Goal: Book appointment/travel/reservation

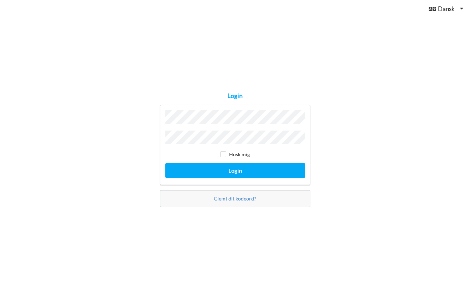
click at [235, 168] on button "Login" at bounding box center [235, 170] width 140 height 15
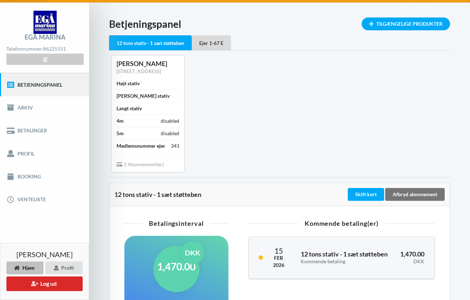
scroll to position [4, 0]
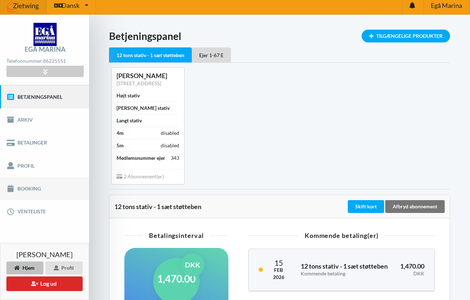
click at [29, 190] on link "Booking" at bounding box center [44, 188] width 89 height 23
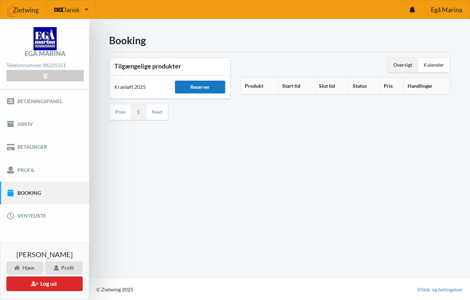
click at [208, 85] on div "Reserver" at bounding box center [200, 87] width 51 height 13
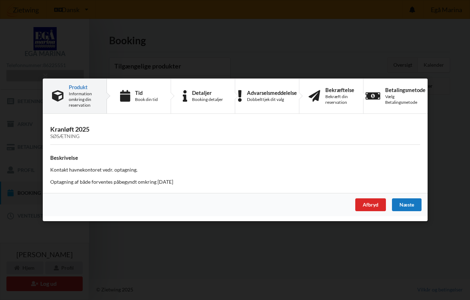
click at [402, 203] on div "Næste" at bounding box center [407, 204] width 30 height 13
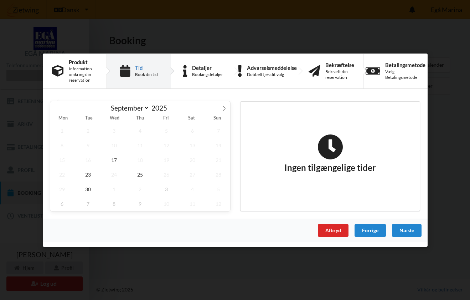
click at [136, 146] on span "11" at bounding box center [140, 145] width 24 height 15
click at [89, 190] on span "30" at bounding box center [88, 188] width 24 height 15
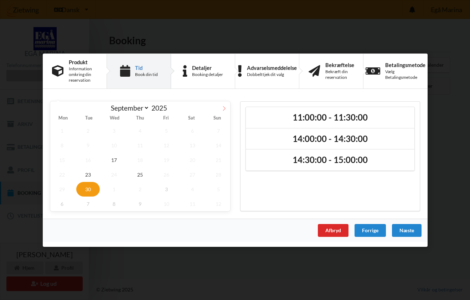
click at [223, 108] on icon at bounding box center [224, 107] width 5 height 5
select select "9"
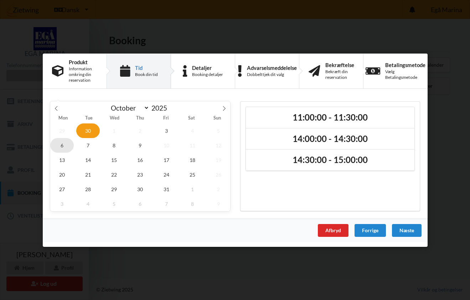
click at [64, 147] on span "6" at bounding box center [62, 145] width 24 height 15
click at [63, 158] on span "13" at bounding box center [62, 159] width 24 height 15
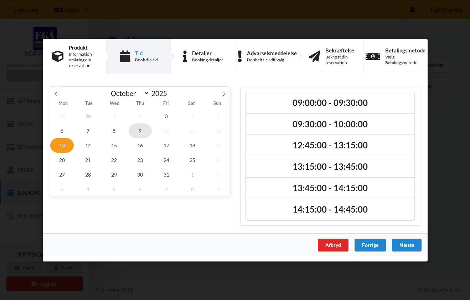
click at [140, 131] on span "9" at bounding box center [140, 130] width 24 height 15
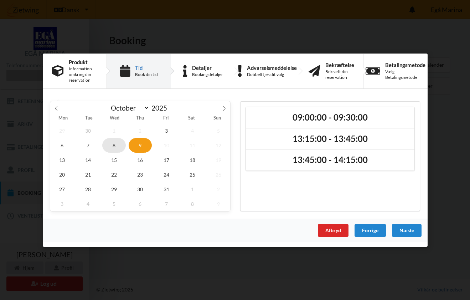
click at [115, 143] on span "8" at bounding box center [114, 145] width 24 height 15
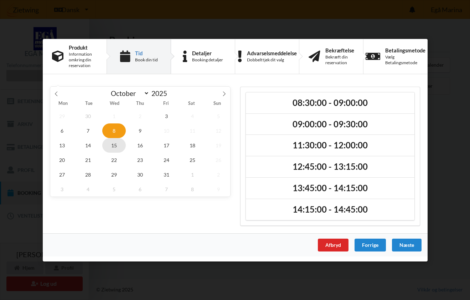
click at [115, 146] on span "15" at bounding box center [114, 145] width 24 height 15
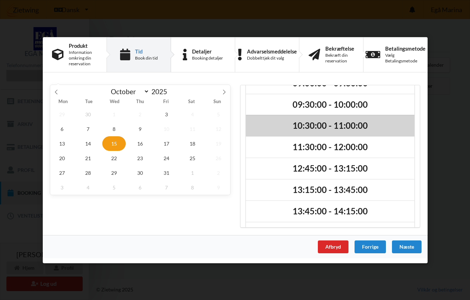
scroll to position [11, 0]
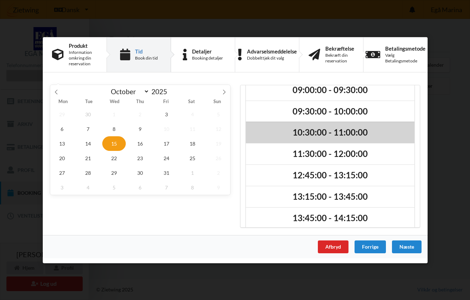
click at [297, 130] on h2 "10:30:00 - 11:00:00" at bounding box center [330, 132] width 159 height 11
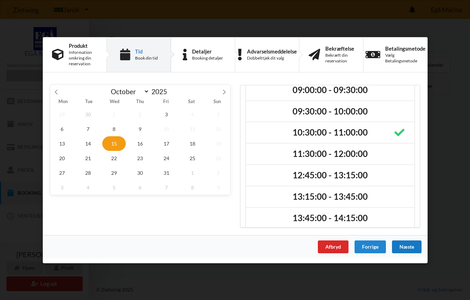
click at [410, 246] on div "Næste" at bounding box center [407, 246] width 30 height 13
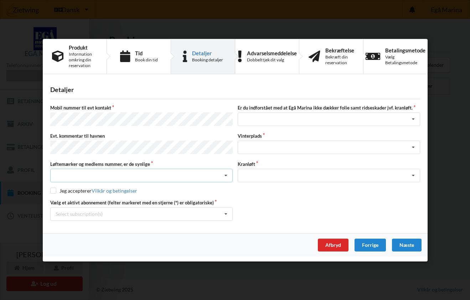
click at [189, 174] on div "Nej, jeg kontakter havnekontoret inden løftet Ja, mine mærker er synlige og int…" at bounding box center [141, 176] width 182 height 14
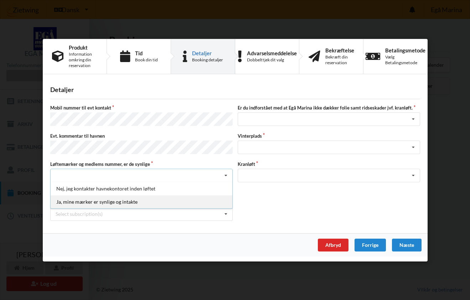
click at [126, 201] on div "Ja, mine mærker er synlige og intakte" at bounding box center [142, 201] width 182 height 13
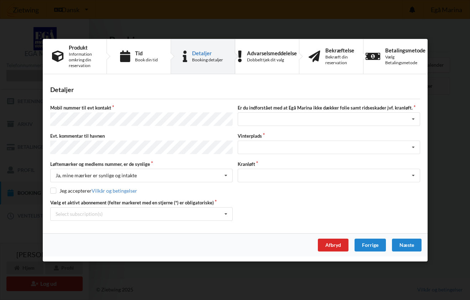
click at [52, 188] on input "checkbox" at bounding box center [53, 190] width 6 height 6
checkbox input "true"
click at [226, 212] on icon at bounding box center [226, 213] width 11 height 13
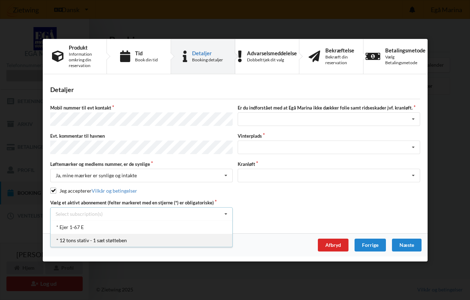
click at [96, 237] on div "* 12 tons stativ - 1 sæt støtteben" at bounding box center [142, 239] width 182 height 13
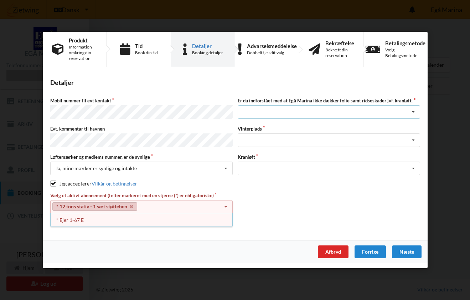
click at [350, 108] on div "Jeg har tæpper med og tager selv ansvaret for eventuelle folie samt ridseskader…" at bounding box center [329, 112] width 182 height 14
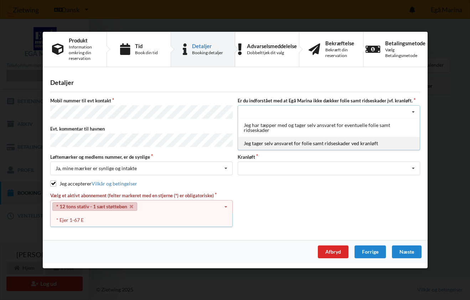
click at [296, 144] on div "Jeg tager selv ansvaret for folie samt ridseskader ved kranløft" at bounding box center [329, 142] width 182 height 13
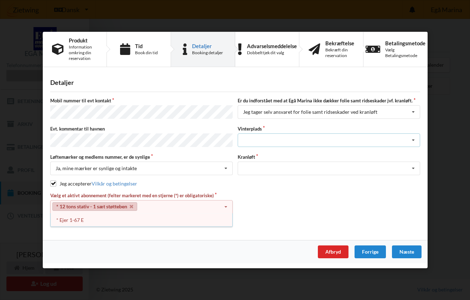
click at [330, 137] on div "Landplads nr. 1 Landplads nr. 2 Landplads nr.3 Landplads nr. 4 Landplads nr. 5 …" at bounding box center [329, 140] width 182 height 14
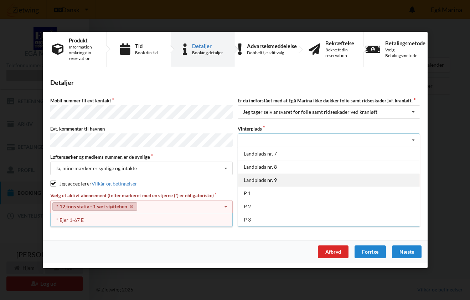
scroll to position [79, 0]
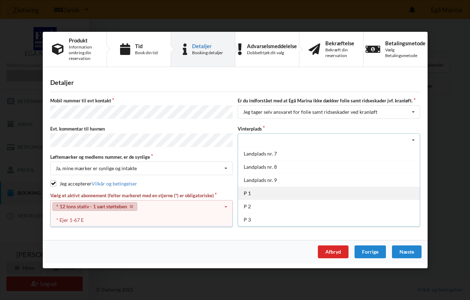
click at [266, 193] on div "P 1" at bounding box center [329, 192] width 182 height 13
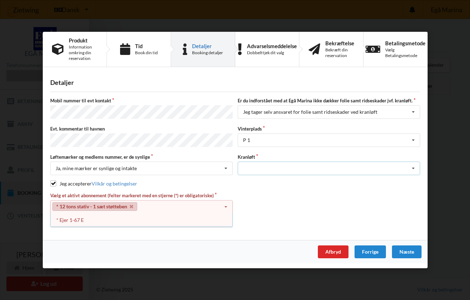
click at [321, 167] on div "Optagning" at bounding box center [329, 168] width 182 height 14
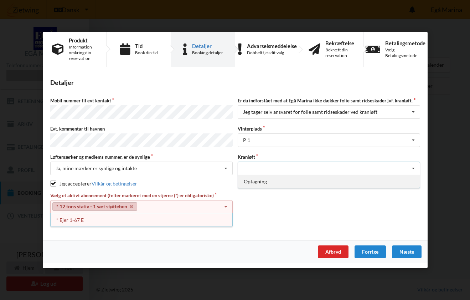
click at [280, 180] on div "Optagning" at bounding box center [329, 181] width 182 height 13
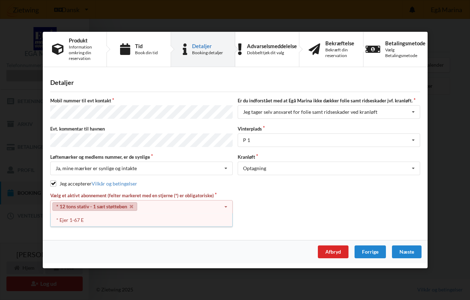
click at [252, 202] on div "Vælg et aktivt abonnement (felter markeret med en stjerne (*) er obligatoriske)…" at bounding box center [235, 209] width 375 height 35
click at [409, 249] on div "Næste" at bounding box center [407, 251] width 30 height 13
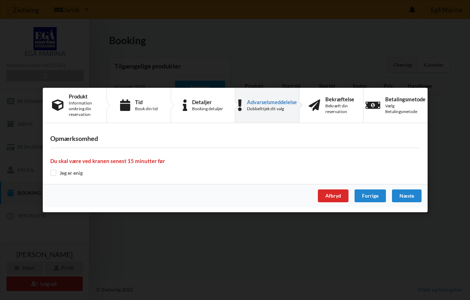
click at [52, 172] on input "checkbox" at bounding box center [53, 173] width 6 height 6
checkbox input "true"
click at [415, 198] on div "Næste" at bounding box center [407, 195] width 30 height 13
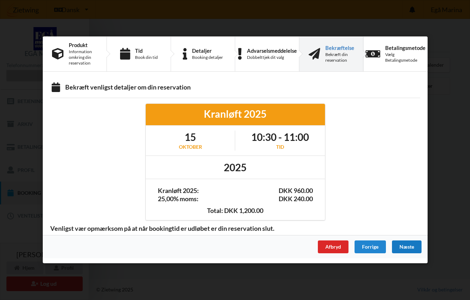
click at [406, 242] on div "Næste" at bounding box center [407, 246] width 30 height 13
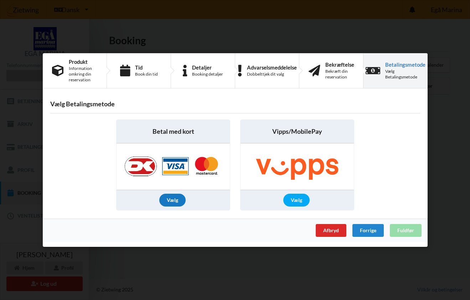
click at [177, 198] on div "Vælg" at bounding box center [172, 199] width 26 height 13
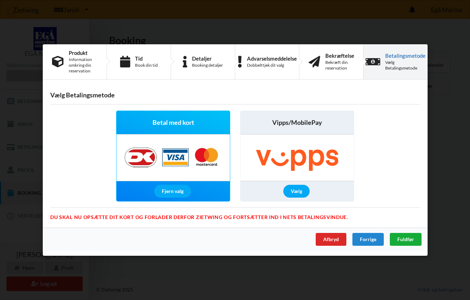
click at [411, 237] on span "Fuldfør" at bounding box center [405, 239] width 17 height 6
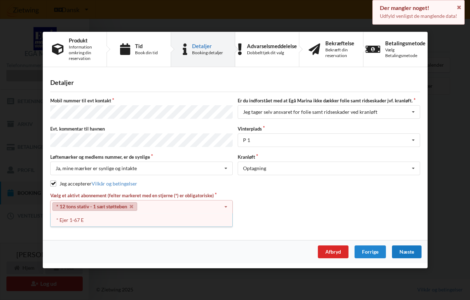
click at [407, 248] on div "Næste" at bounding box center [407, 251] width 30 height 13
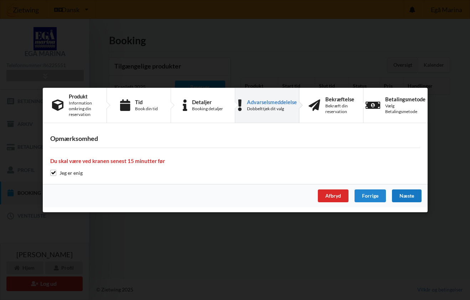
click at [403, 192] on div "Næste" at bounding box center [407, 195] width 30 height 13
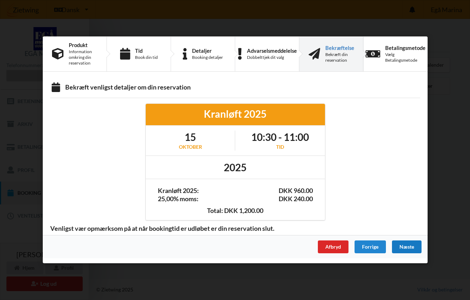
click at [408, 249] on div "Næste" at bounding box center [407, 246] width 30 height 13
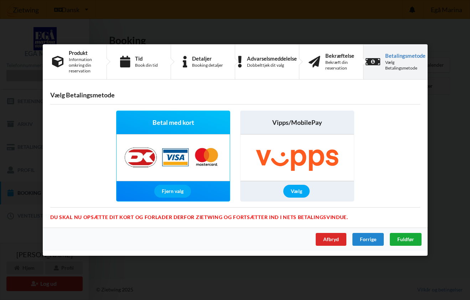
click at [405, 238] on span "Fuldfør" at bounding box center [405, 239] width 17 height 6
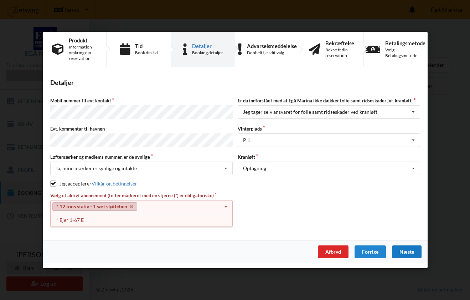
click at [118, 203] on link "* 12 tons stativ - 1 sæt støtteben" at bounding box center [94, 206] width 85 height 9
click at [228, 204] on icon at bounding box center [226, 206] width 11 height 13
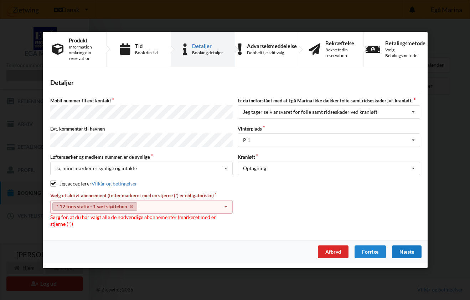
click at [224, 205] on icon at bounding box center [226, 206] width 11 height 13
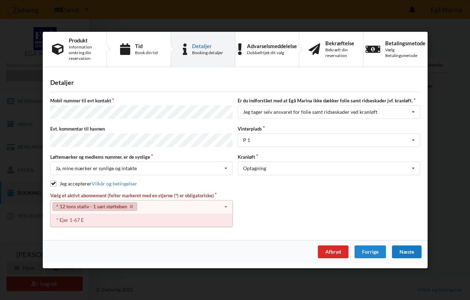
click at [97, 219] on div "* Ejer 1-67 E" at bounding box center [142, 219] width 182 height 13
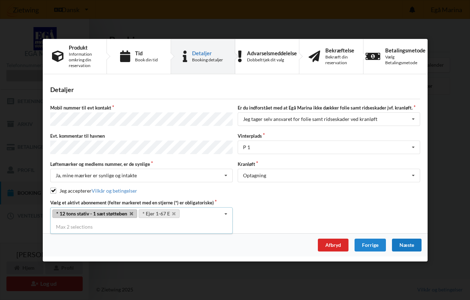
click at [268, 210] on div "Vælg et aktivt abonnement (felter markeret med en stjerne (*) er obligatoriske)…" at bounding box center [235, 209] width 375 height 21
click at [408, 242] on div "Næste" at bounding box center [407, 244] width 30 height 13
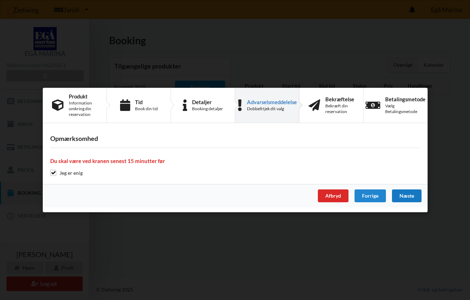
click at [406, 193] on div "Næste" at bounding box center [407, 195] width 30 height 13
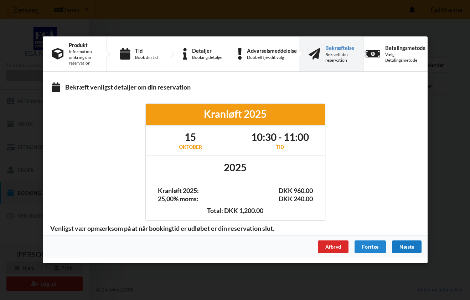
click at [405, 246] on div "Næste" at bounding box center [407, 246] width 30 height 13
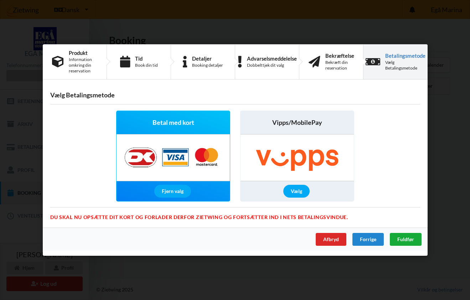
click at [407, 237] on span "Fuldfør" at bounding box center [405, 239] width 17 height 6
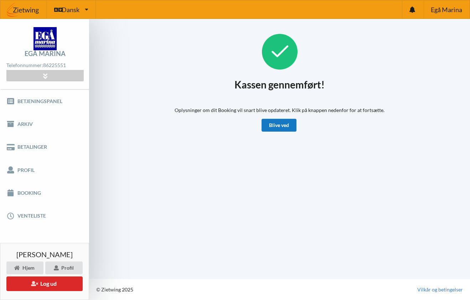
click at [284, 122] on link "Blive ved" at bounding box center [278, 125] width 35 height 13
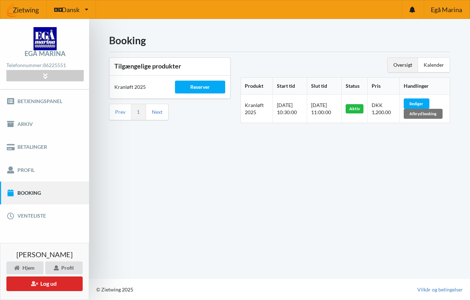
click at [363, 110] on div "Aktiv" at bounding box center [355, 108] width 18 height 9
click at [200, 87] on div "Reserver" at bounding box center [200, 87] width 51 height 13
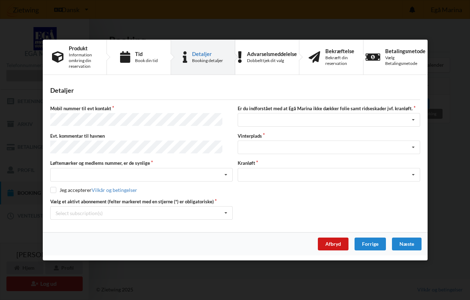
click at [340, 244] on div "Afbryd" at bounding box center [332, 243] width 31 height 13
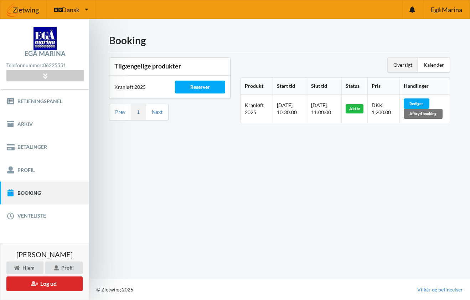
click at [340, 244] on div "Booking Tilgængelige produkter Kranløft 2025 Reserver Prev 1 Next Oversigt Kale…" at bounding box center [279, 149] width 381 height 260
